Goal: Task Accomplishment & Management: Manage account settings

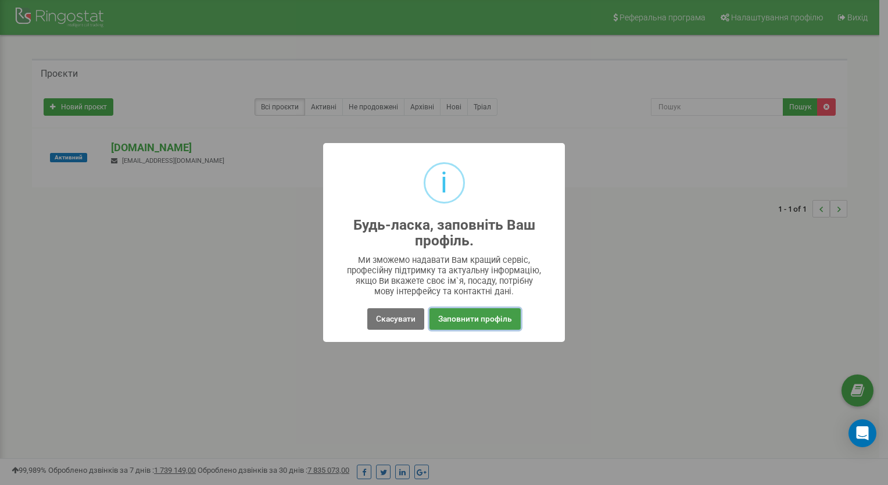
click at [487, 320] on button "Заповнити профіль" at bounding box center [475, 319] width 91 height 22
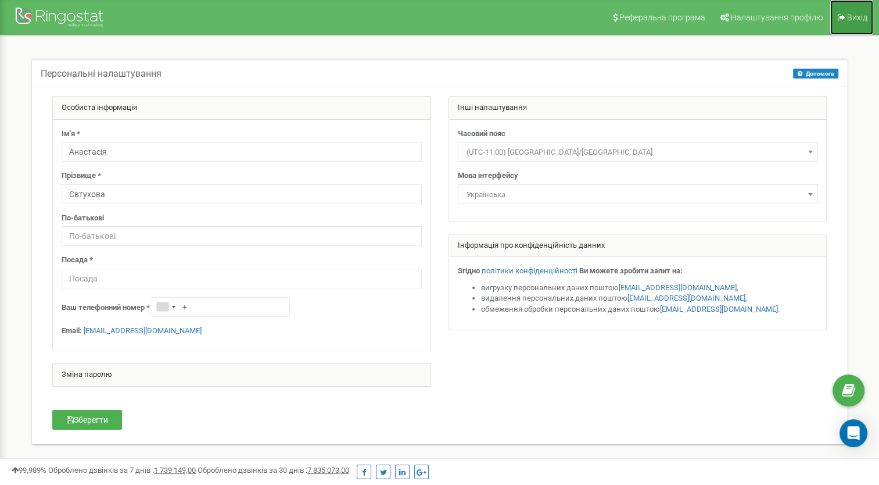
click at [864, 27] on link "Вихід" at bounding box center [852, 17] width 43 height 35
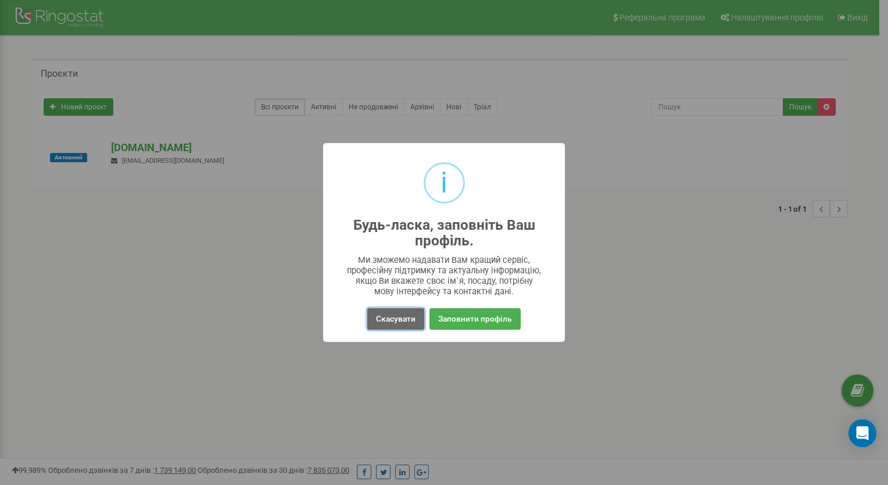
click at [388, 315] on button "Скасувати" at bounding box center [395, 319] width 57 height 22
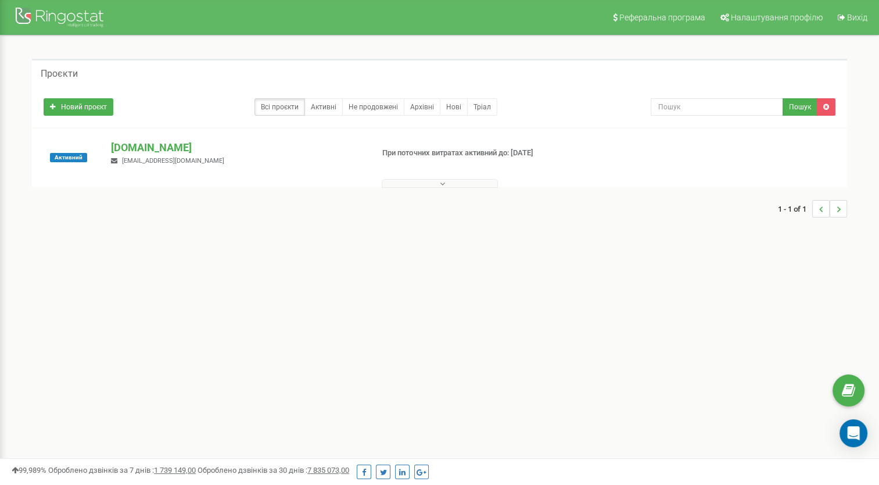
click at [58, 74] on h5 "Проєкти" at bounding box center [59, 74] width 37 height 10
